Goal: Transaction & Acquisition: Purchase product/service

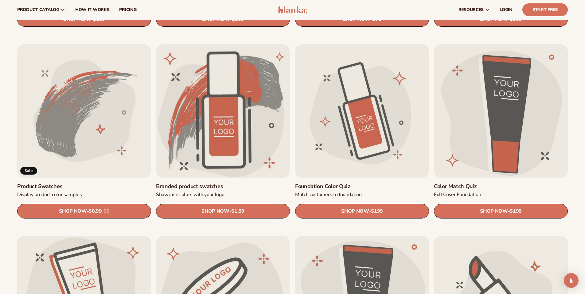
scroll to position [362, 0]
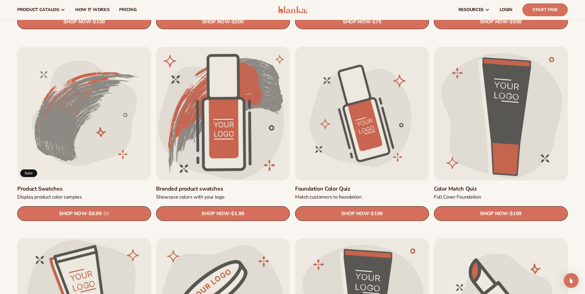
click at [96, 185] on link "Product Swatches" at bounding box center [84, 188] width 134 height 7
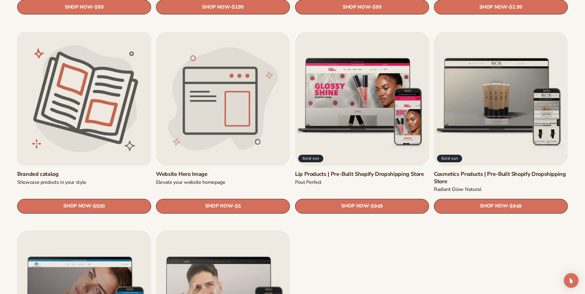
scroll to position [765, 0]
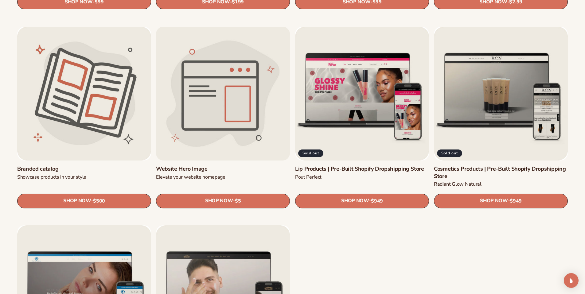
click at [227, 165] on link "Website Hero Image" at bounding box center [223, 168] width 134 height 7
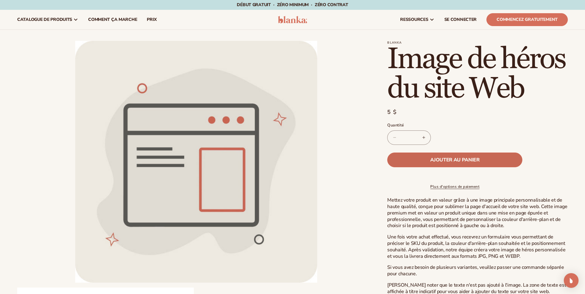
click at [447, 158] on font "Ajouter au panier" at bounding box center [454, 159] width 49 height 7
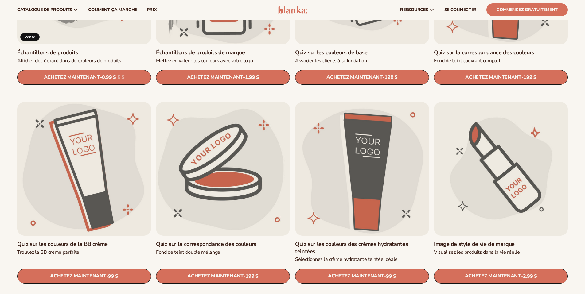
scroll to position [498, 0]
click at [495, 241] on link "Image de style de vie de marque" at bounding box center [501, 244] width 134 height 7
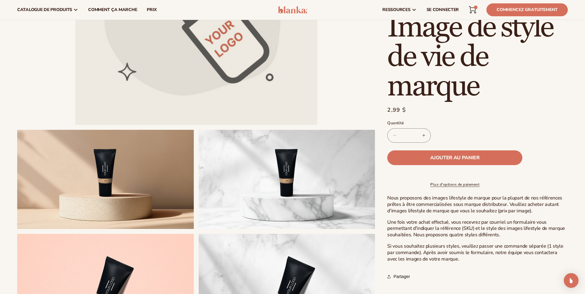
scroll to position [155, 0]
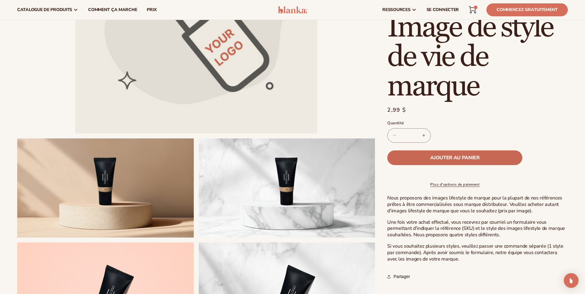
click at [459, 155] on font "Ajouter au panier" at bounding box center [454, 157] width 49 height 7
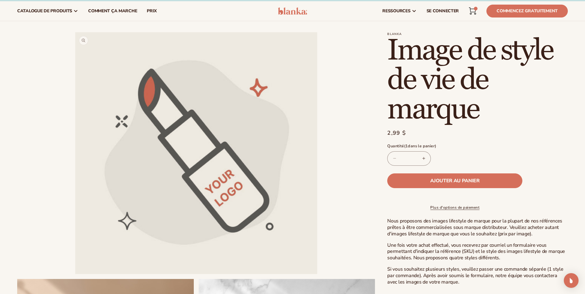
scroll to position [0, 0]
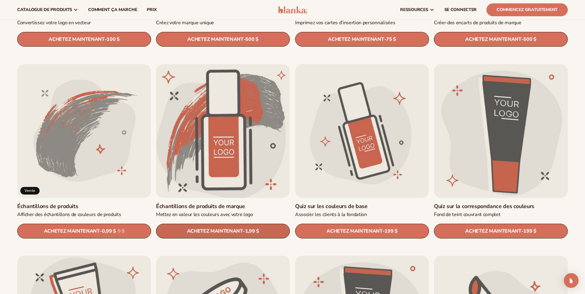
scroll to position [326, 0]
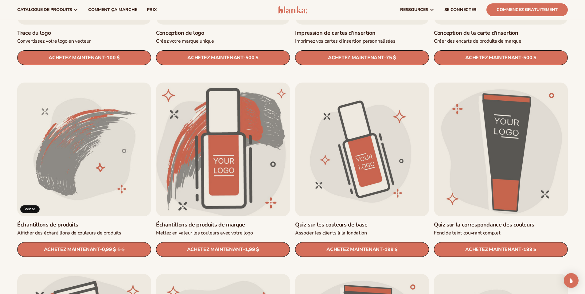
click at [231, 221] on link "Échantillons de produits de marque" at bounding box center [223, 224] width 134 height 7
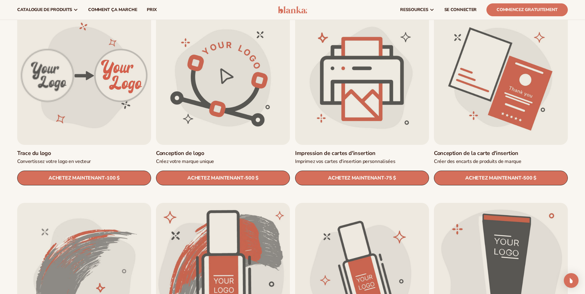
scroll to position [179, 0]
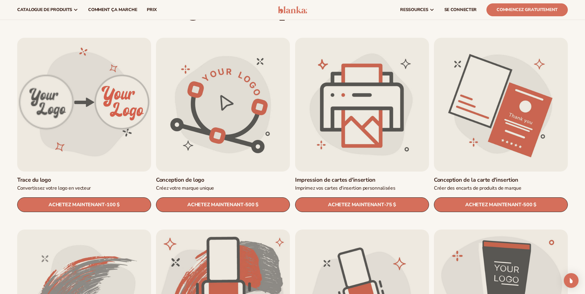
click at [59, 176] on link "Trace du logo" at bounding box center [84, 179] width 134 height 7
